Goal: Task Accomplishment & Management: Manage account settings

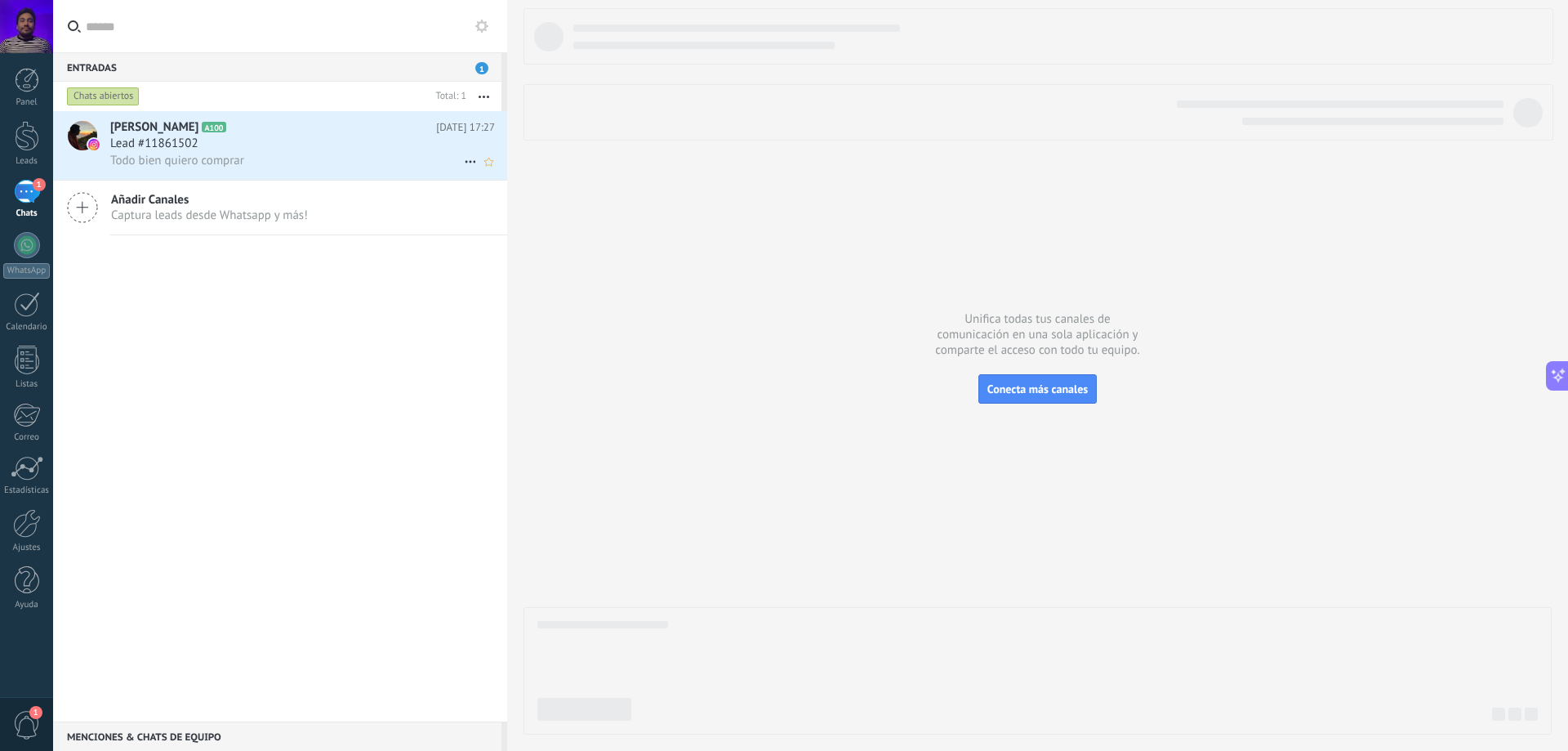
click at [176, 170] on div "[PERSON_NAME] A100 [DATE] 17:27 Lead #11861502 Todo bien quiero comprar" at bounding box center [309, 146] width 397 height 68
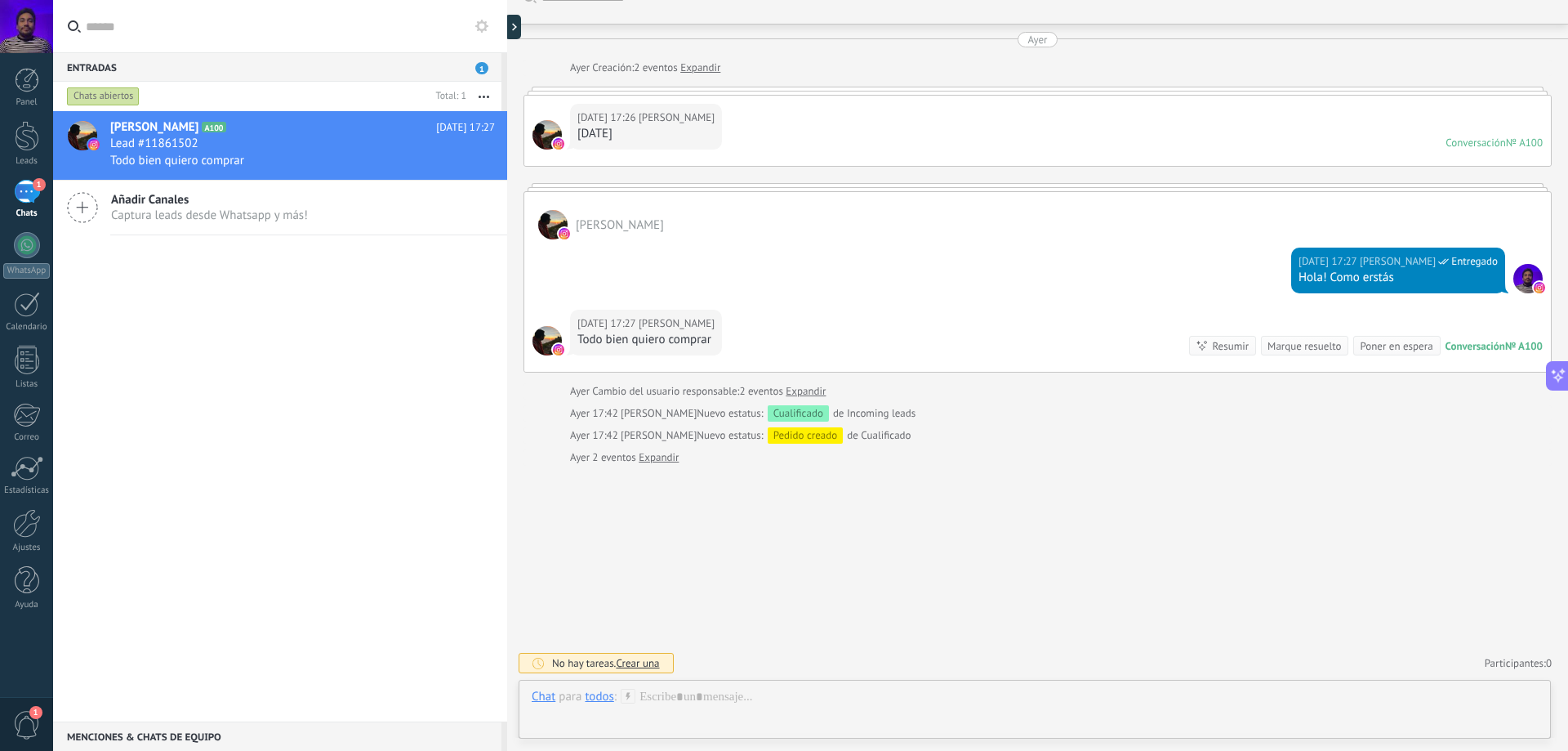
scroll to position [111, 0]
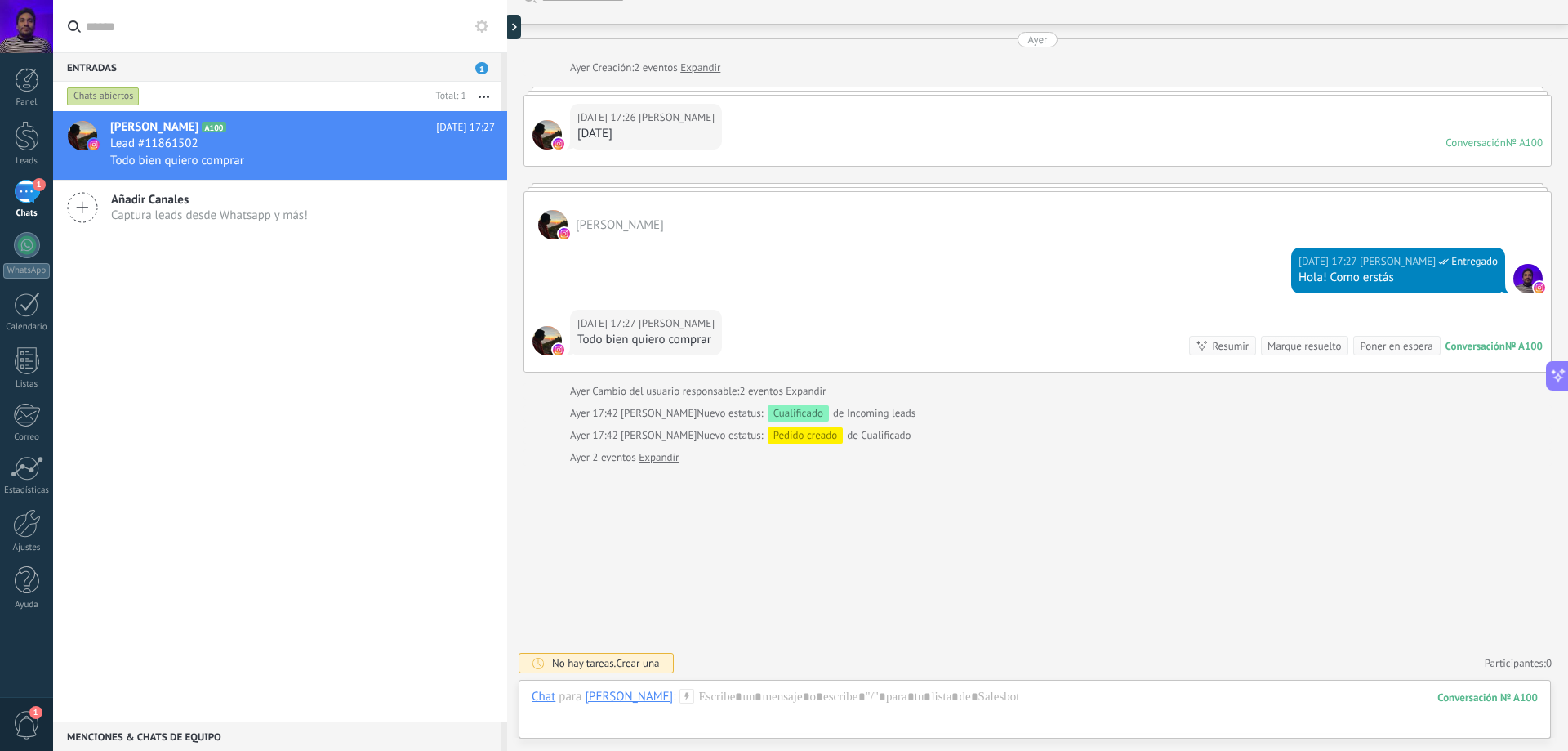
click at [482, 394] on div "[PERSON_NAME] A100 [DATE] 17:27 Lead #11861502 Todo bien quiero comprar Añadir …" at bounding box center [280, 417] width 454 height 610
click at [20, 372] on div at bounding box center [26, 359] width 24 height 28
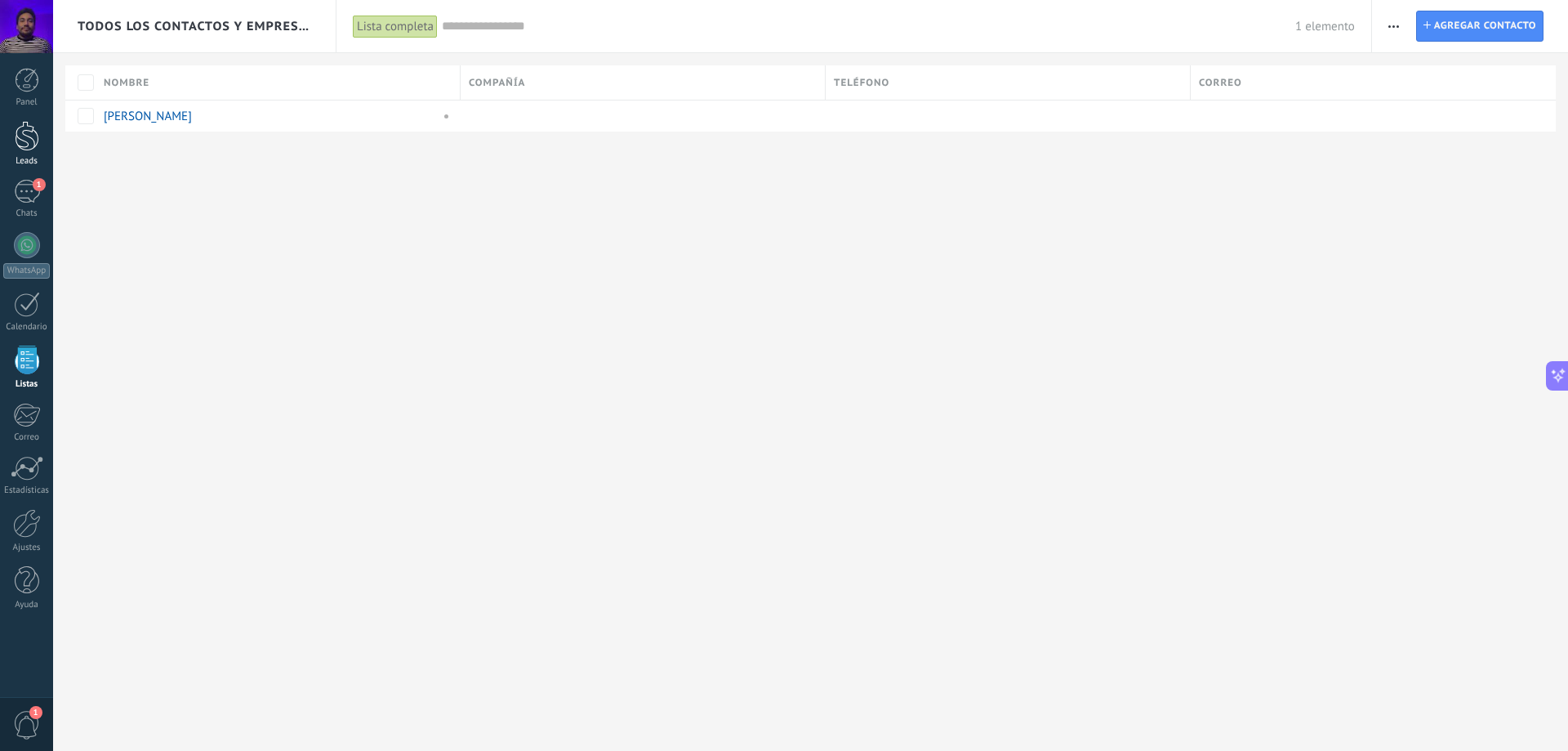
click at [32, 130] on div at bounding box center [26, 136] width 24 height 30
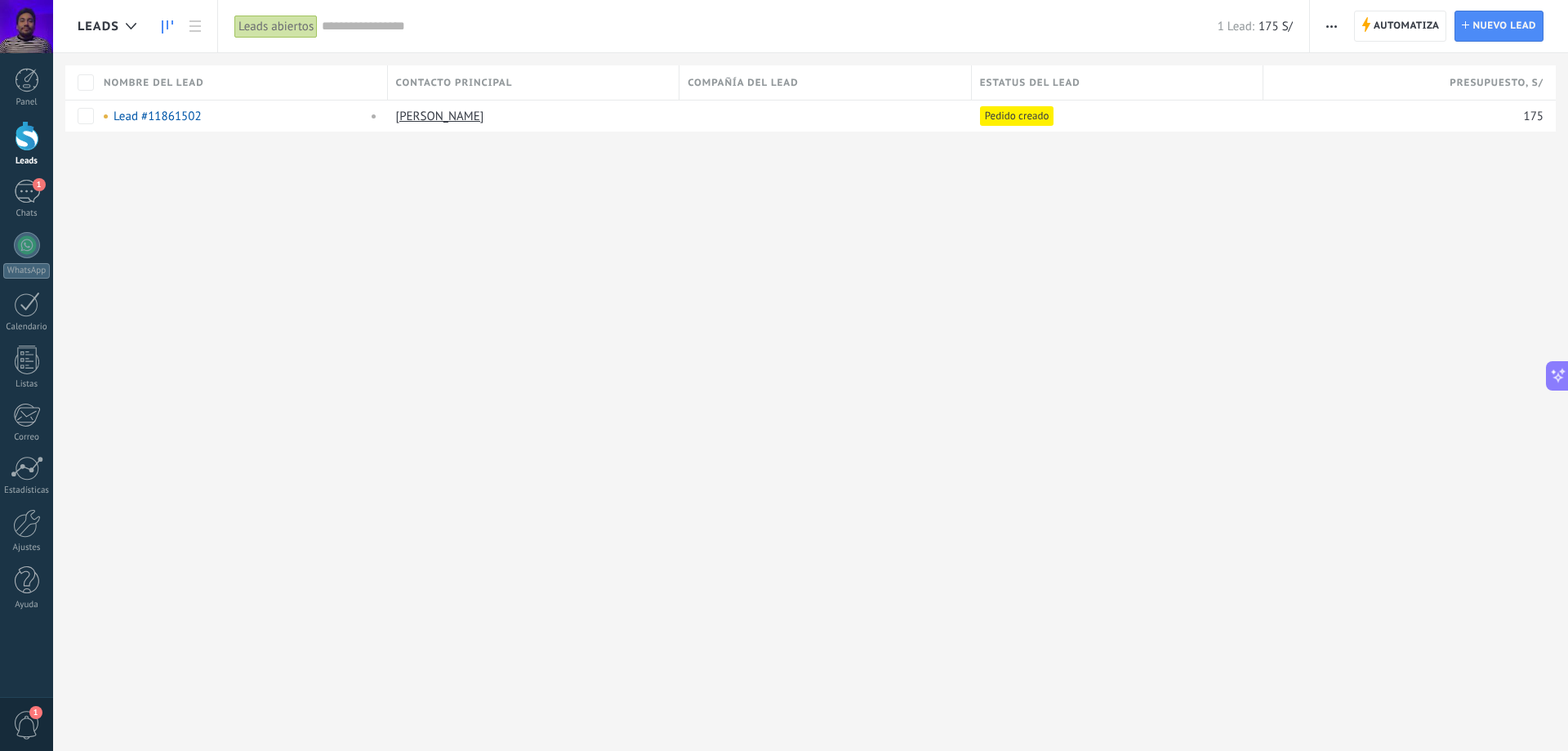
click at [167, 26] on use at bounding box center [167, 26] width 12 height 13
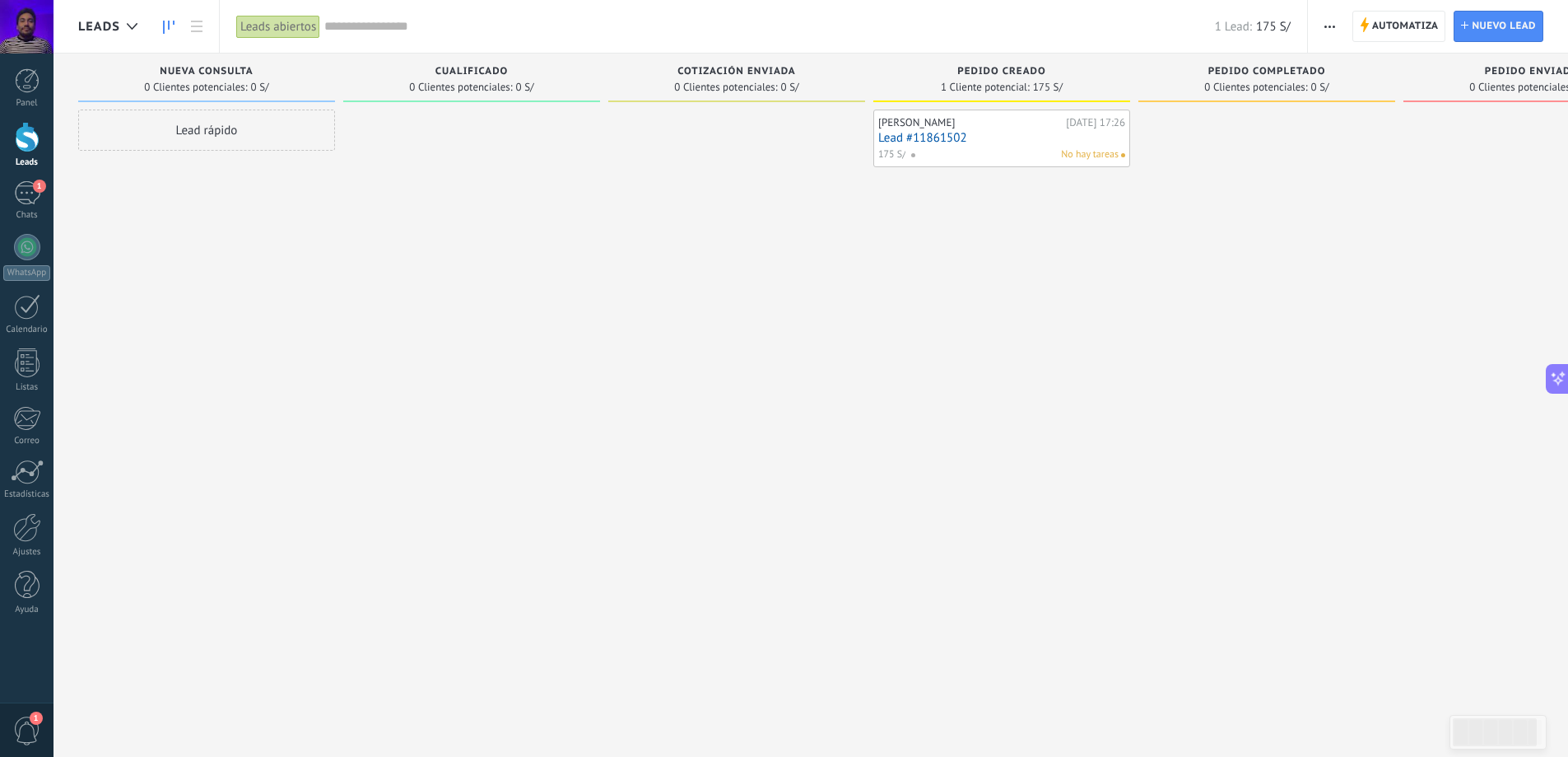
click at [997, 142] on link "Lead #11861502" at bounding box center [1001, 138] width 247 height 14
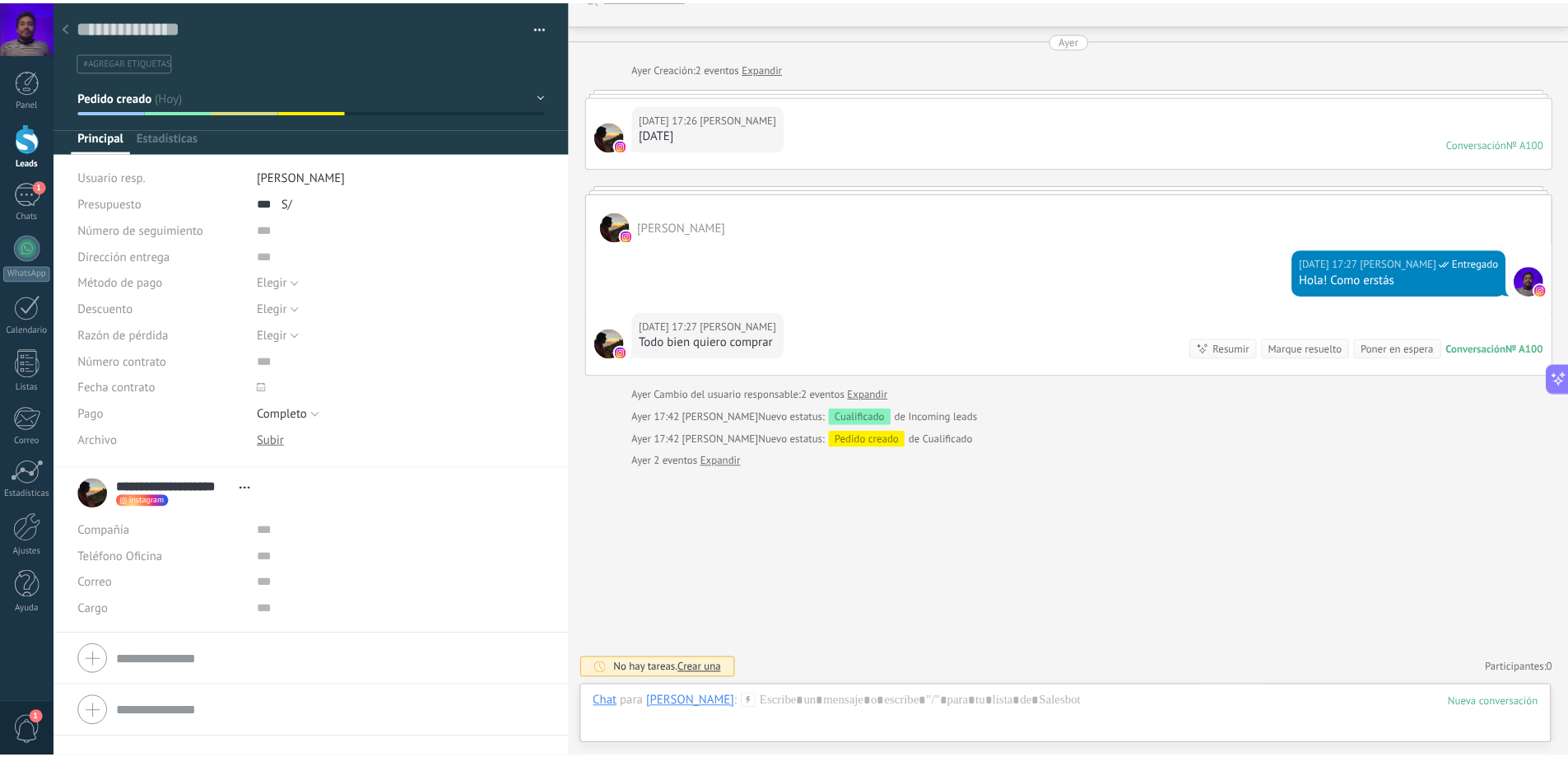
scroll to position [25, 0]
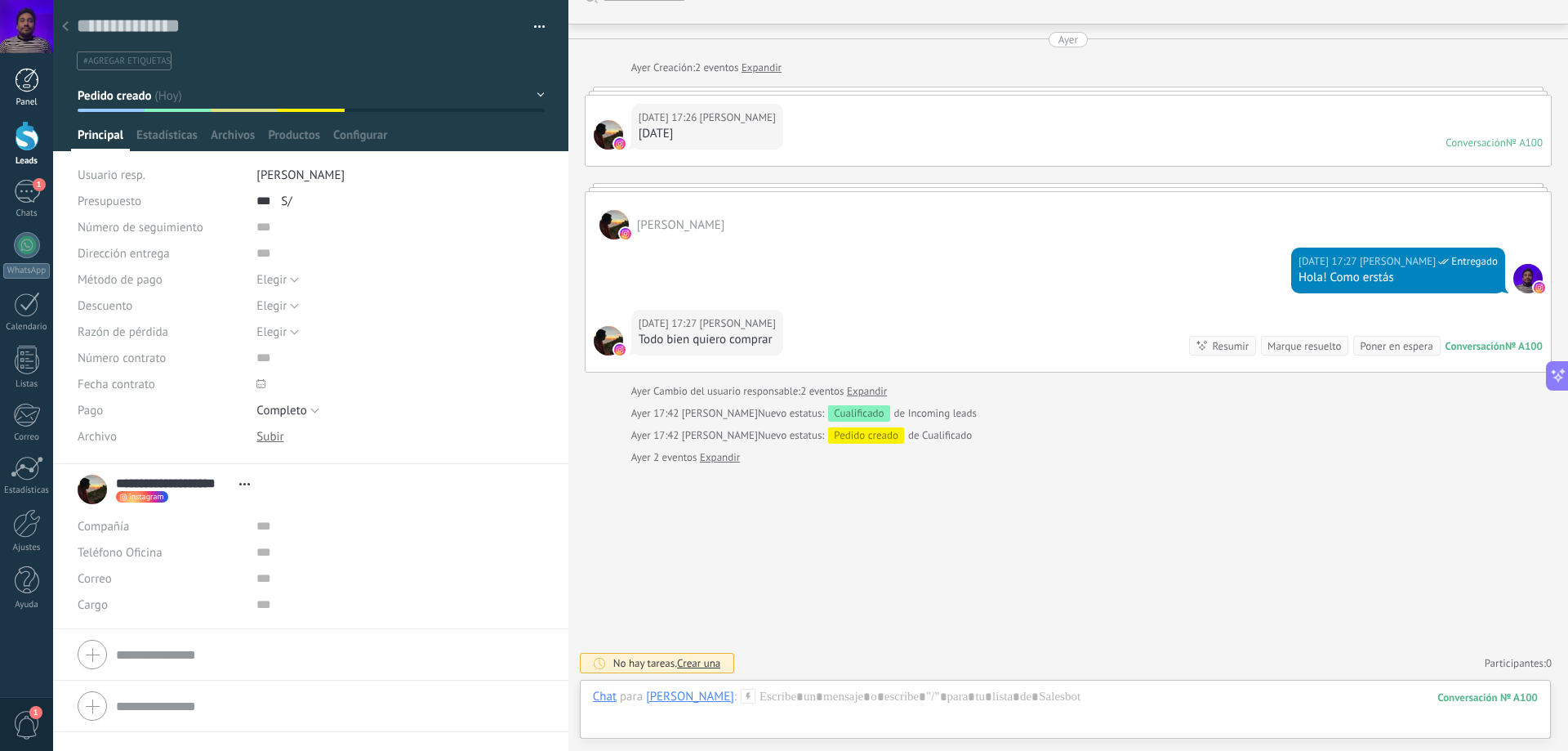
click at [14, 93] on link "Panel" at bounding box center [26, 87] width 53 height 40
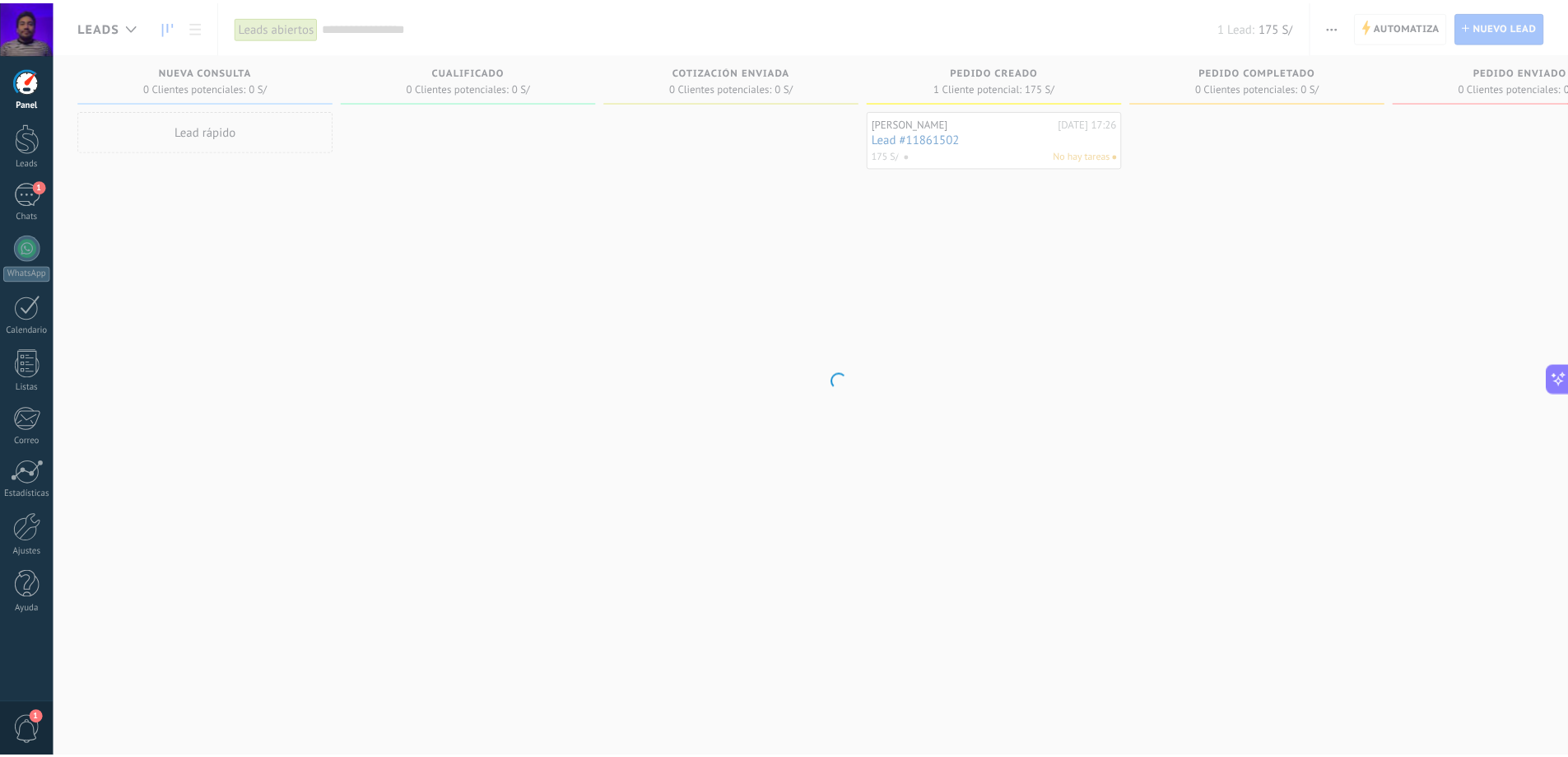
scroll to position [151, 0]
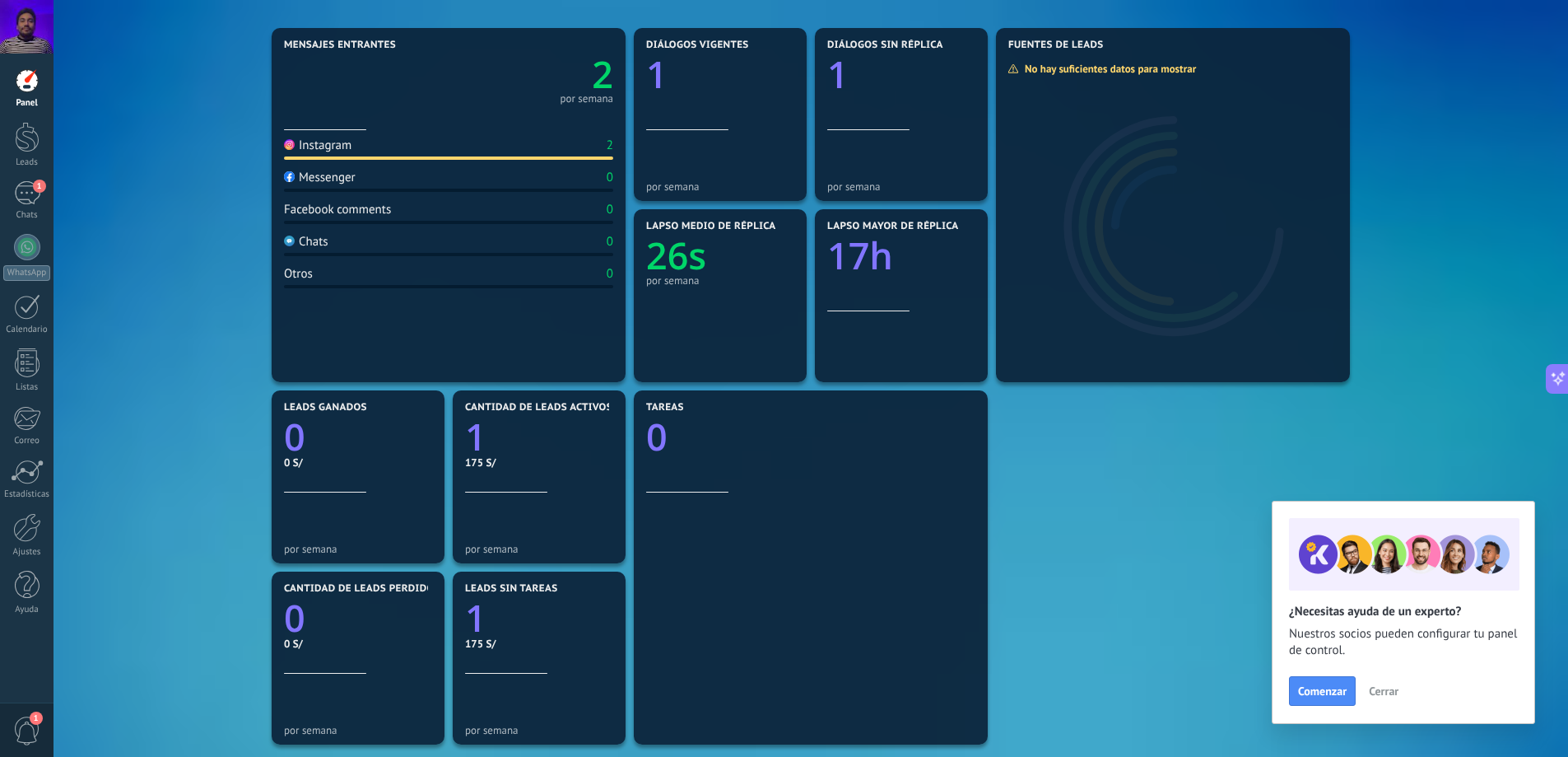
scroll to position [165, 0]
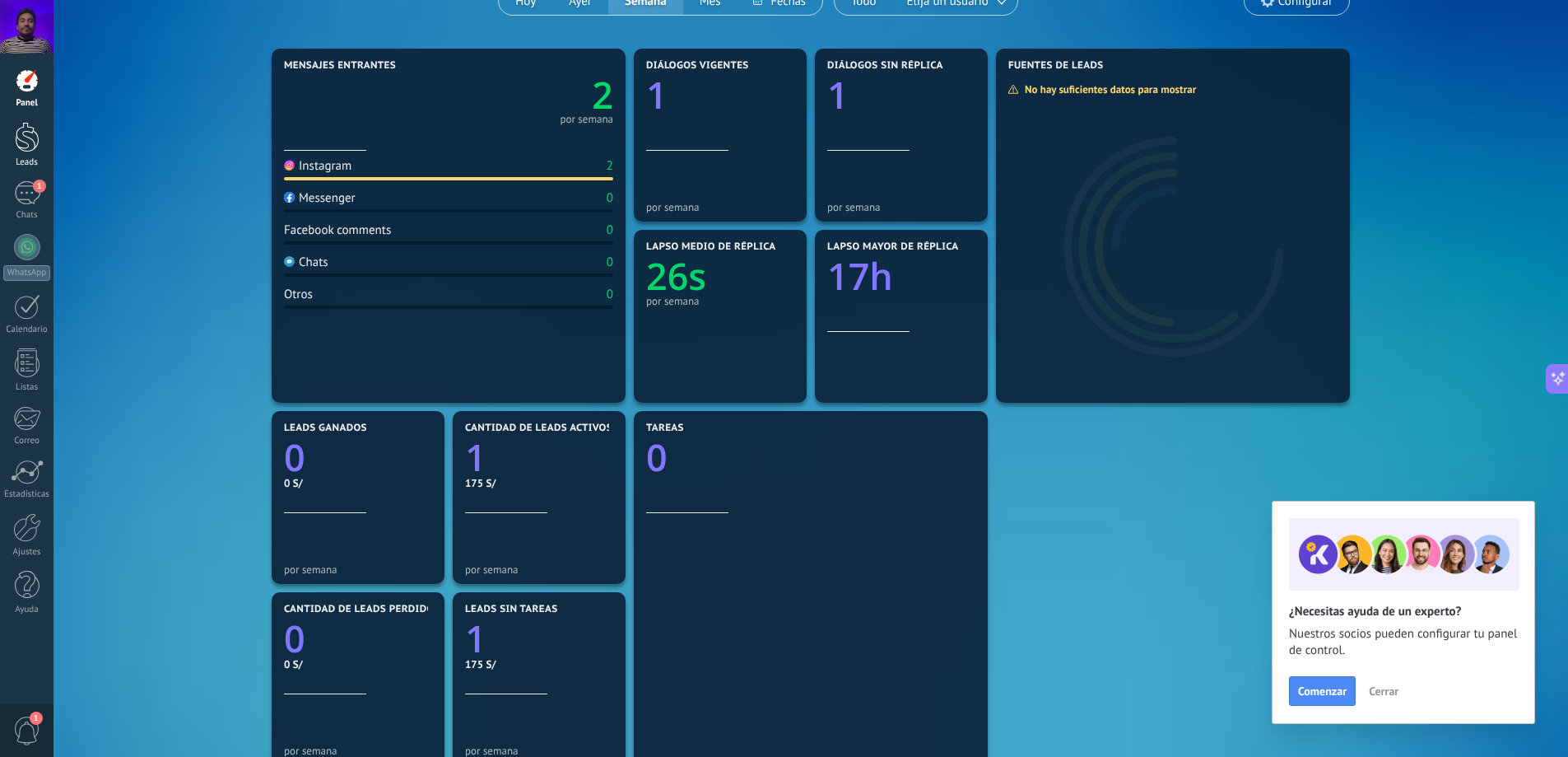
click at [33, 151] on div at bounding box center [27, 137] width 25 height 31
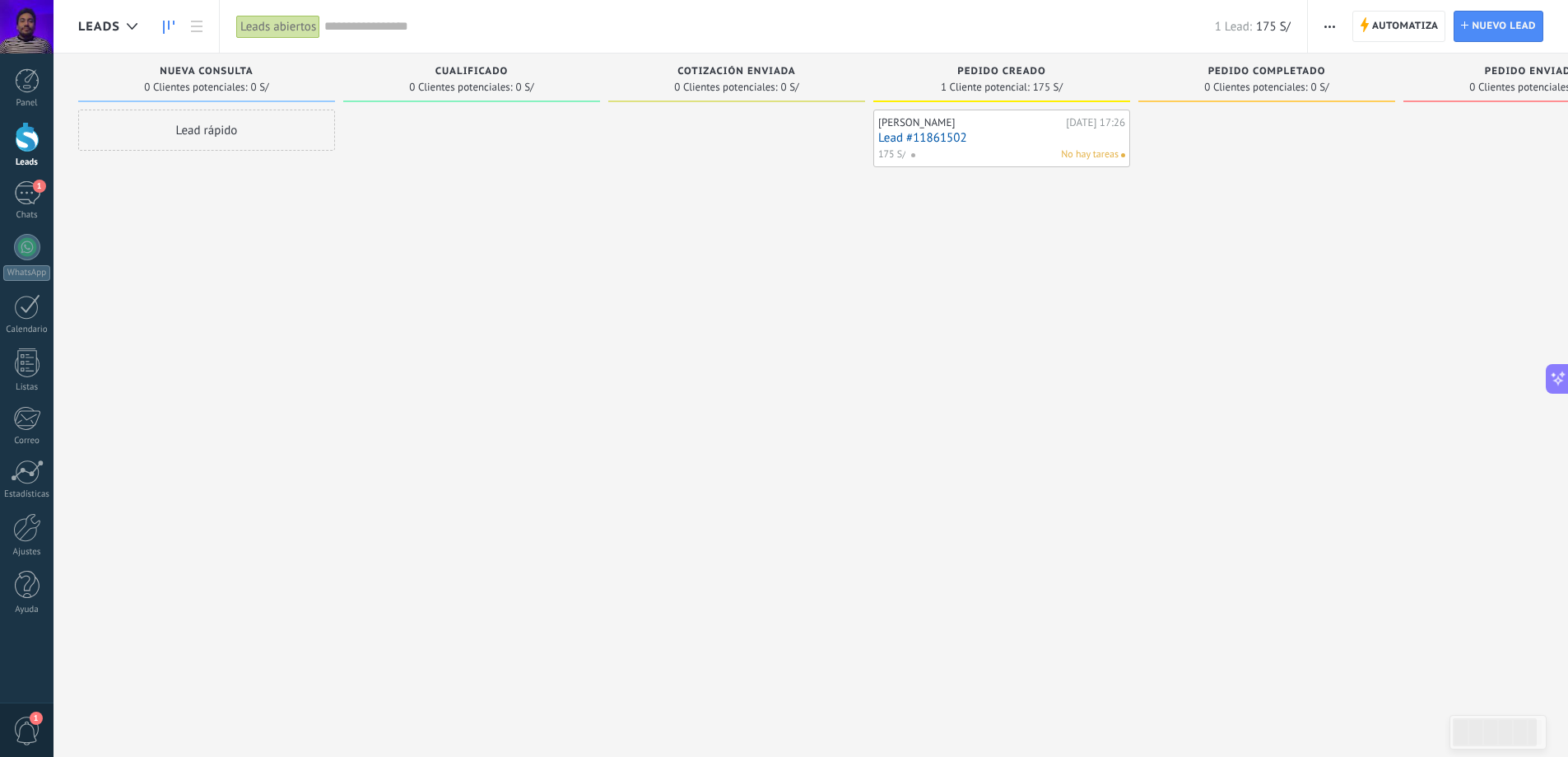
click at [731, 73] on span "Cotización enviada" at bounding box center [736, 72] width 118 height 12
click at [753, 67] on span "Cotización enviada" at bounding box center [736, 72] width 118 height 12
click at [787, 104] on div "Cotización enviada 0 Clientes potenciales: 0 S/" at bounding box center [736, 81] width 257 height 56
click at [712, 332] on div at bounding box center [736, 380] width 257 height 542
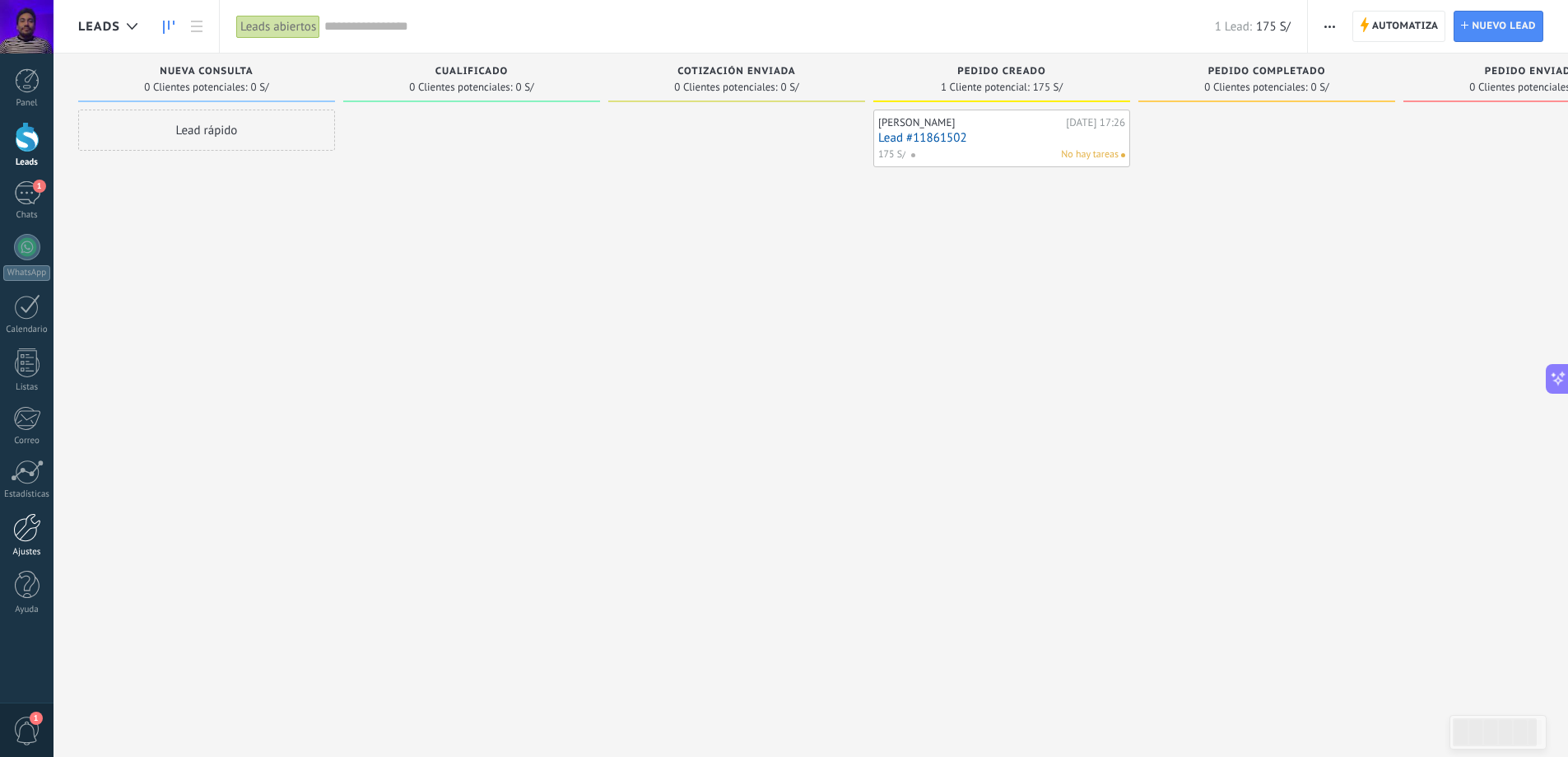
click at [28, 531] on div at bounding box center [27, 526] width 28 height 29
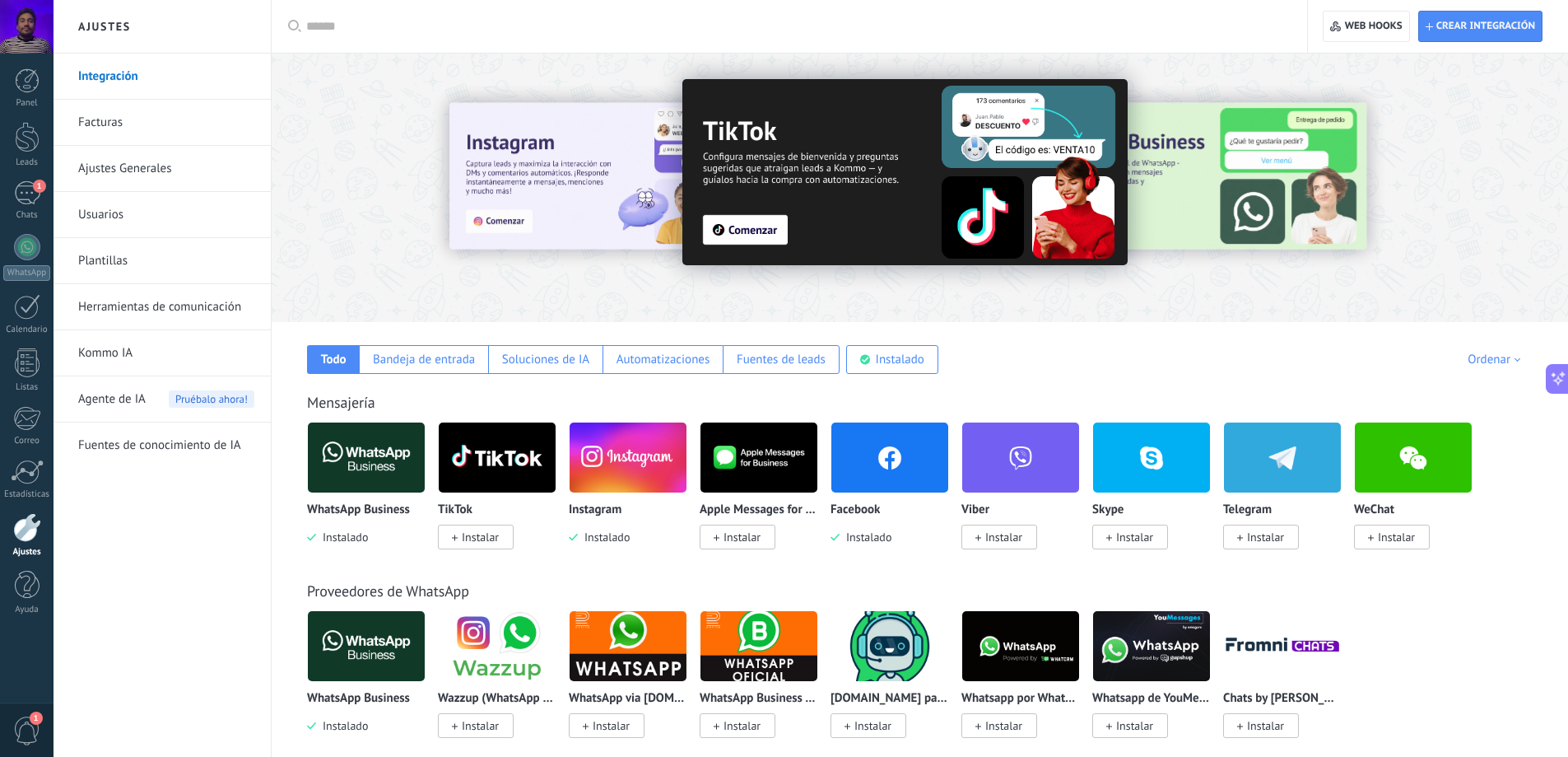
click at [26, 522] on div at bounding box center [27, 526] width 28 height 29
click at [15, 609] on div "Ayuda" at bounding box center [27, 609] width 47 height 11
